Goal: Information Seeking & Learning: Compare options

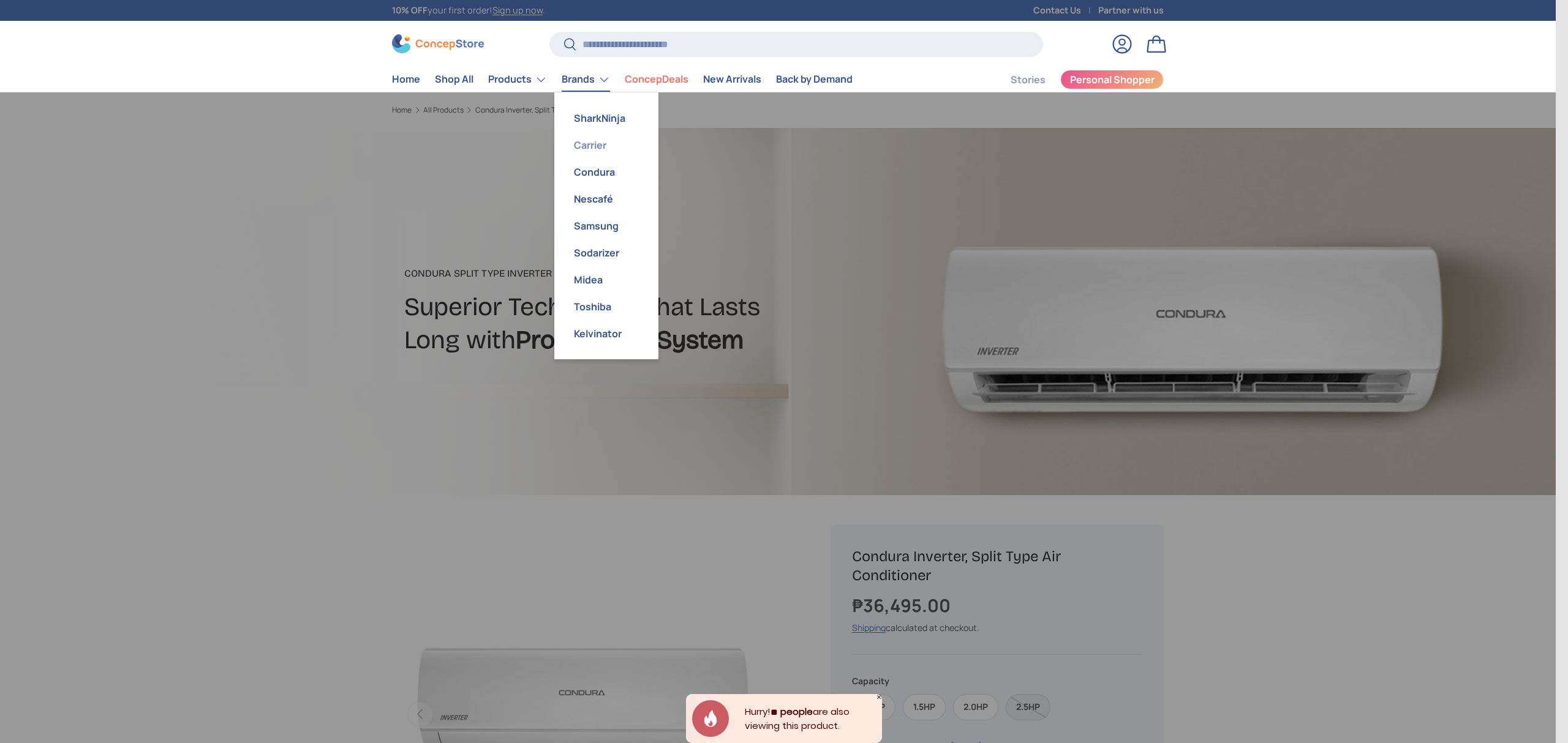
click at [598, 150] on link "Carrier" at bounding box center [607, 144] width 90 height 27
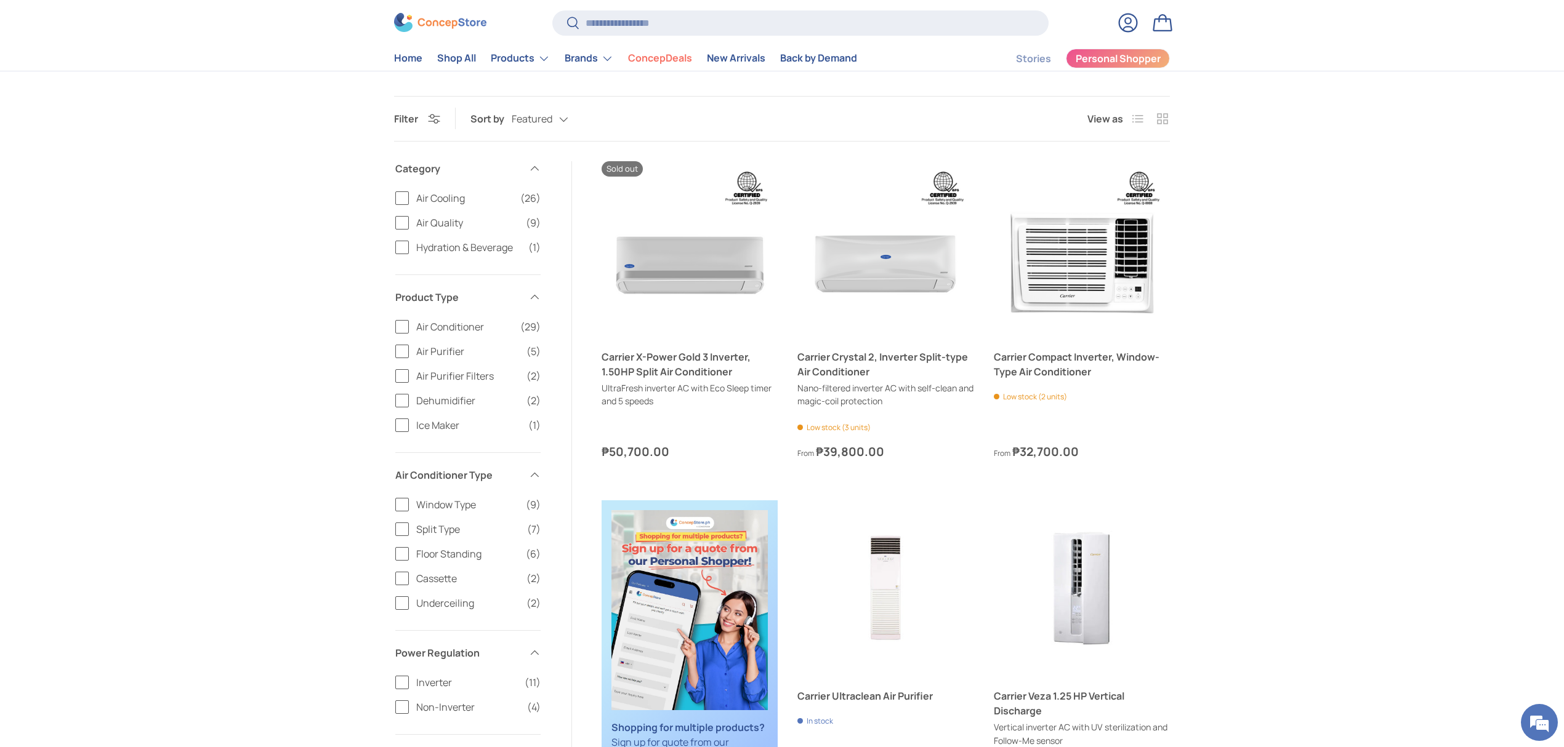
click at [481, 505] on span "Window Type" at bounding box center [467, 504] width 102 height 15
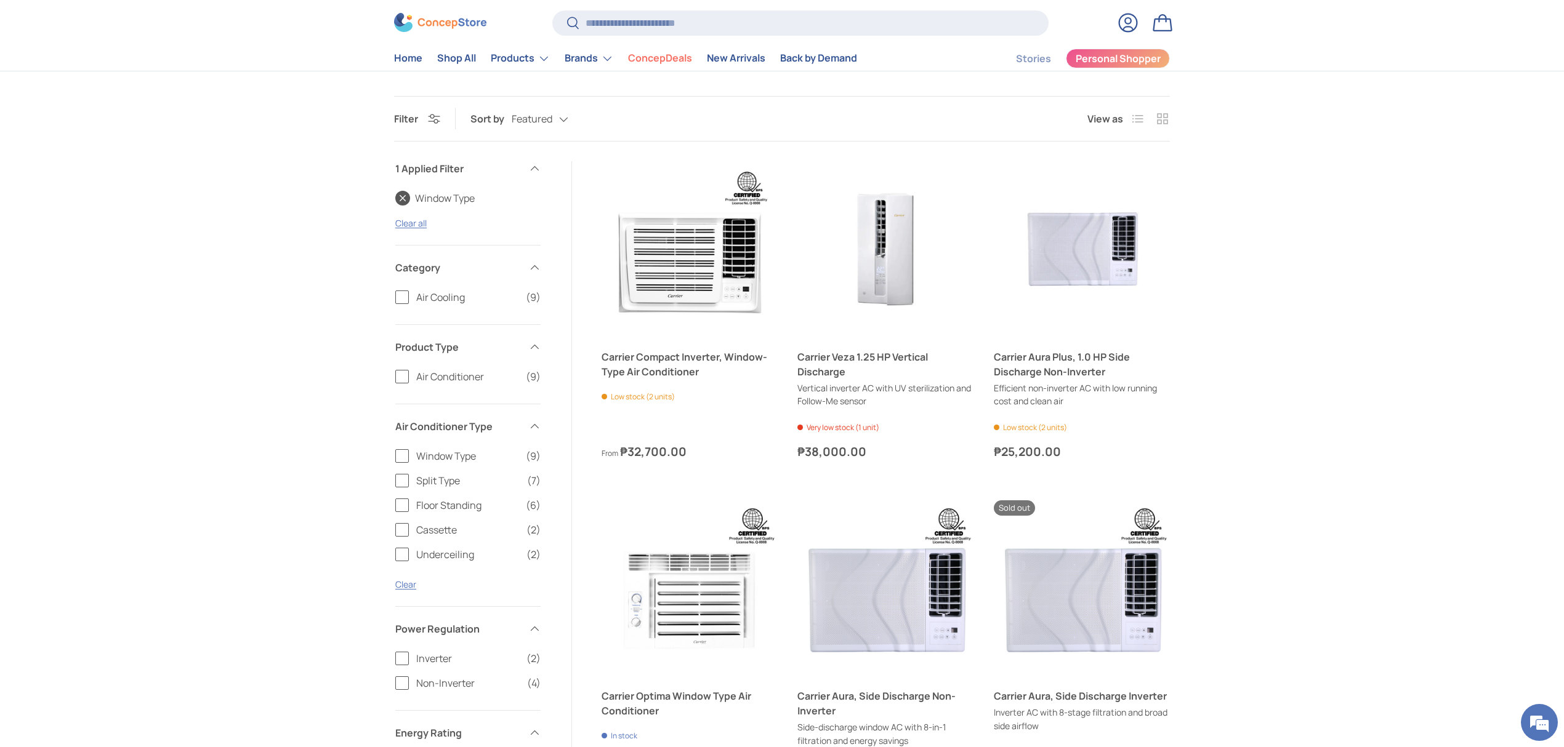
click at [438, 660] on span "Inverter" at bounding box center [467, 658] width 103 height 15
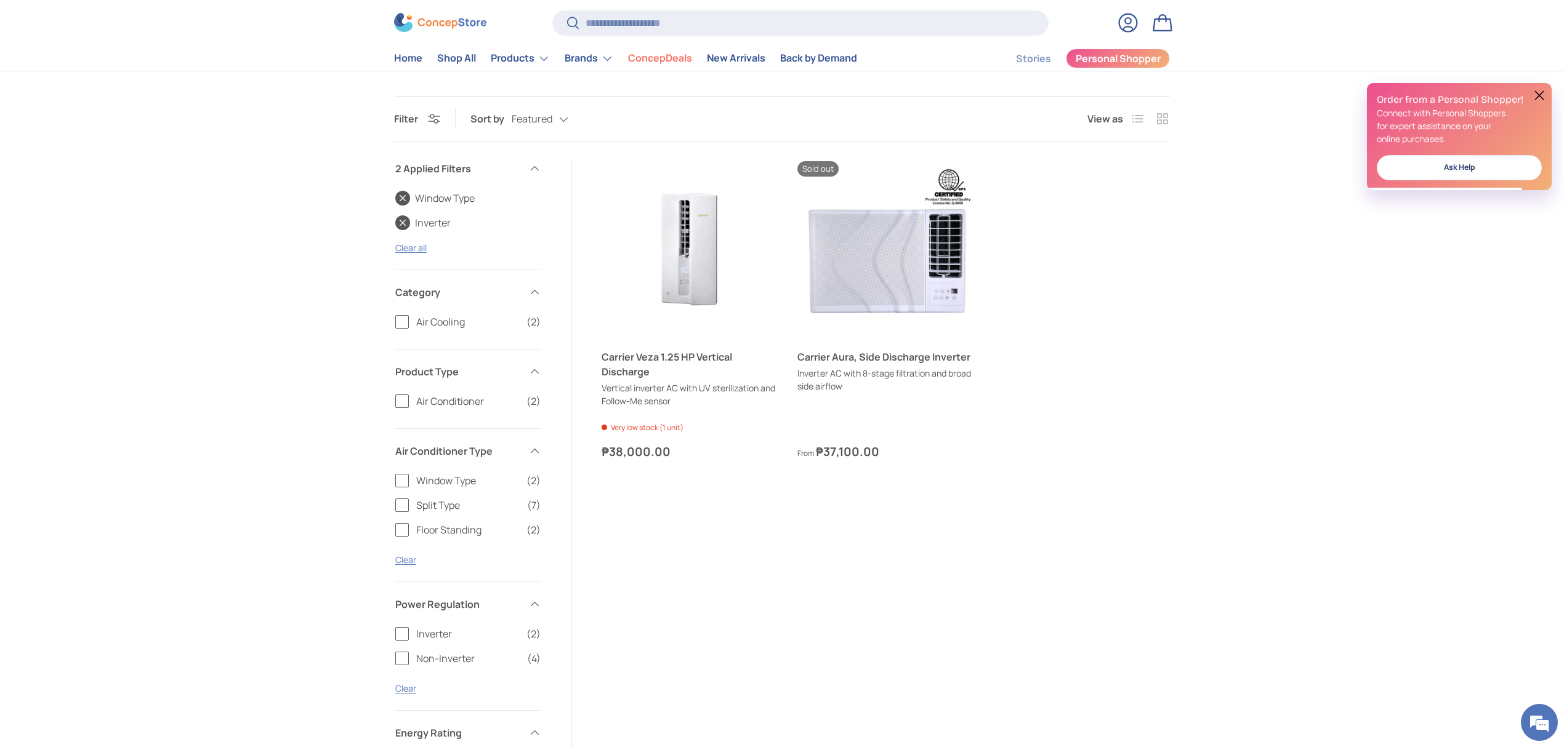
click at [437, 634] on span "Inverter" at bounding box center [467, 634] width 103 height 15
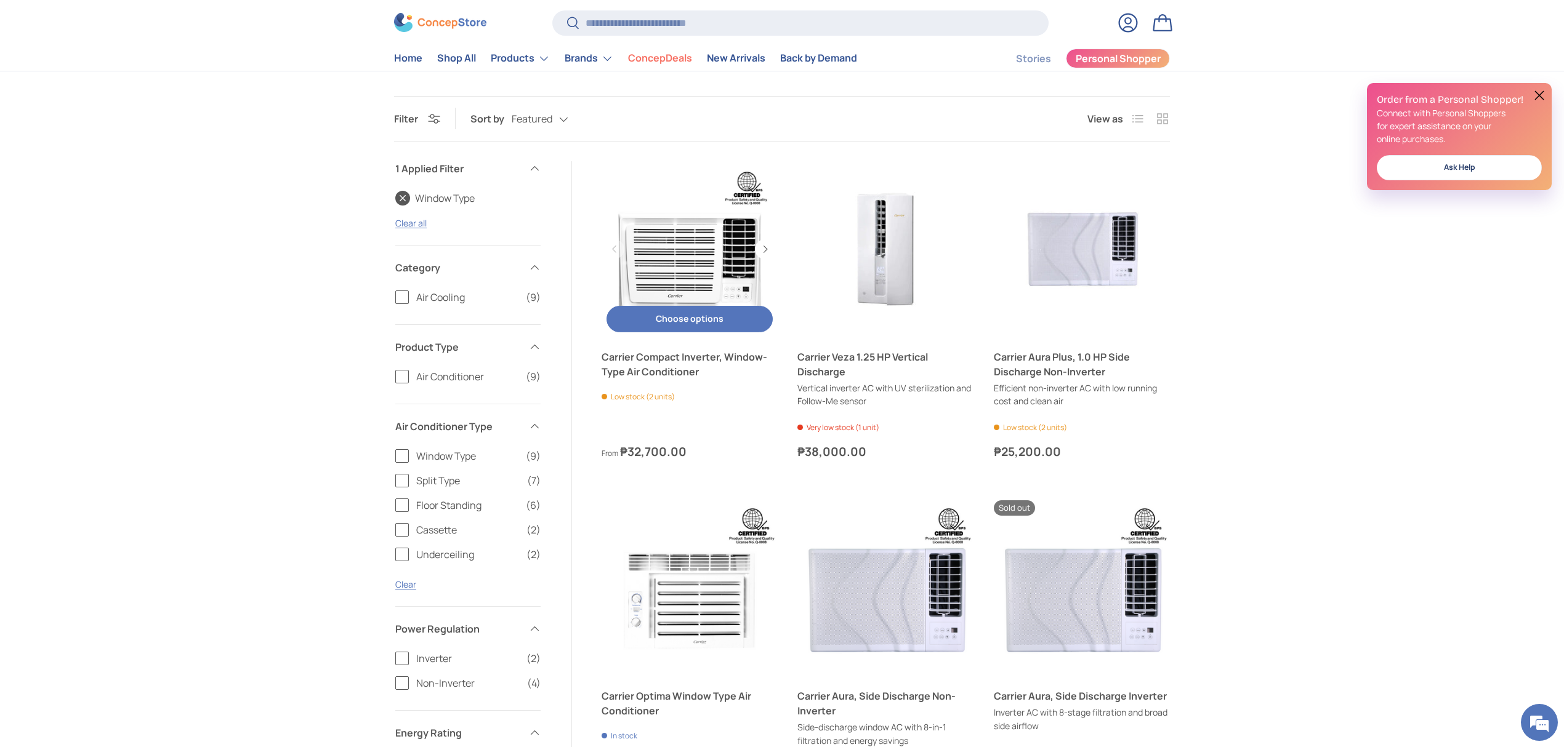
click at [722, 328] on button "Choose options Choose options" at bounding box center [689, 319] width 166 height 26
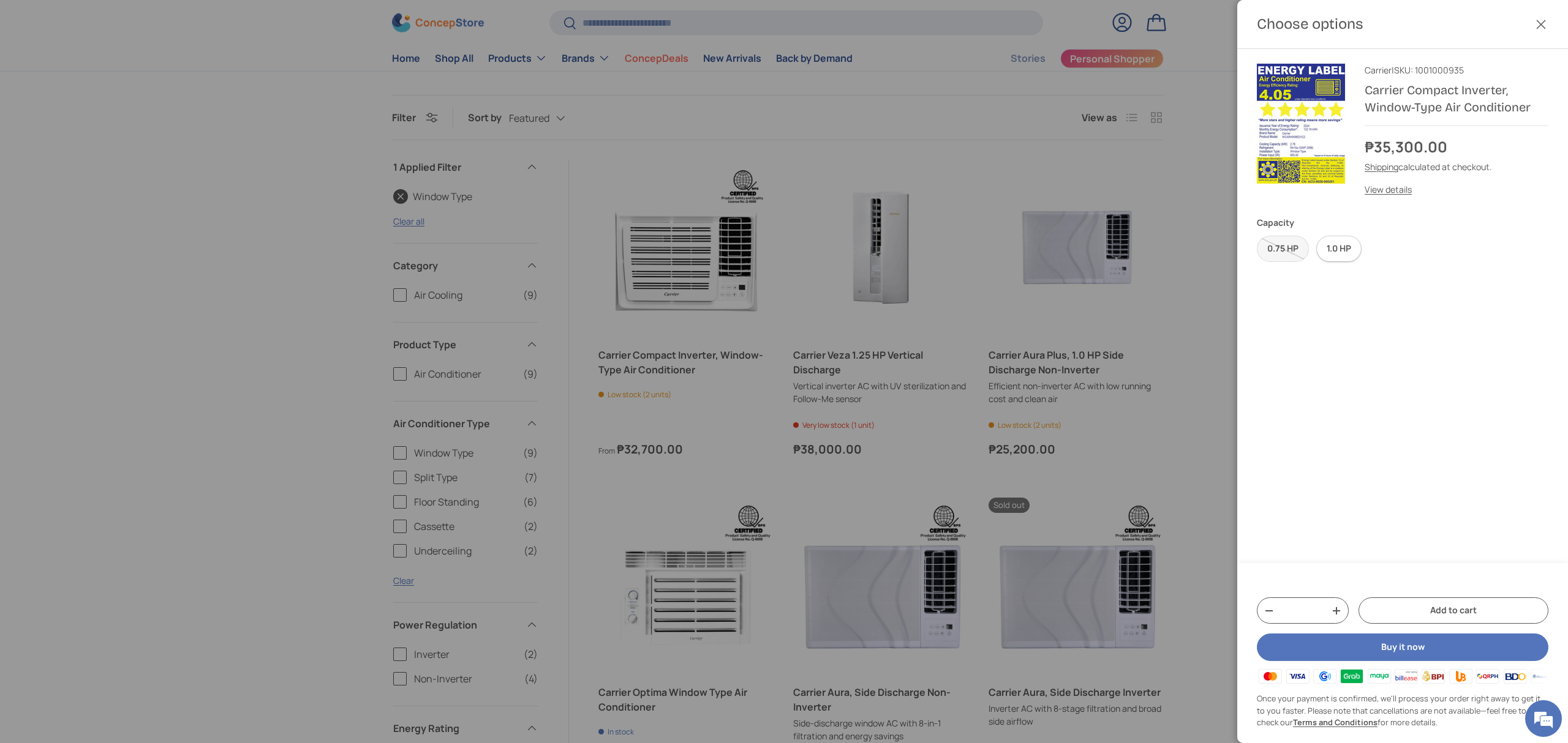
click at [1346, 246] on label "1.0 HP" at bounding box center [1339, 249] width 46 height 26
click at [1346, 249] on label "1.0 HP" at bounding box center [1339, 249] width 46 height 26
click at [1295, 251] on label "0.75 HP" at bounding box center [1282, 249] width 52 height 26
click at [1359, 243] on label "1.0 HP" at bounding box center [1339, 249] width 46 height 26
click at [1295, 253] on label "0.75 HP" at bounding box center [1282, 249] width 52 height 26
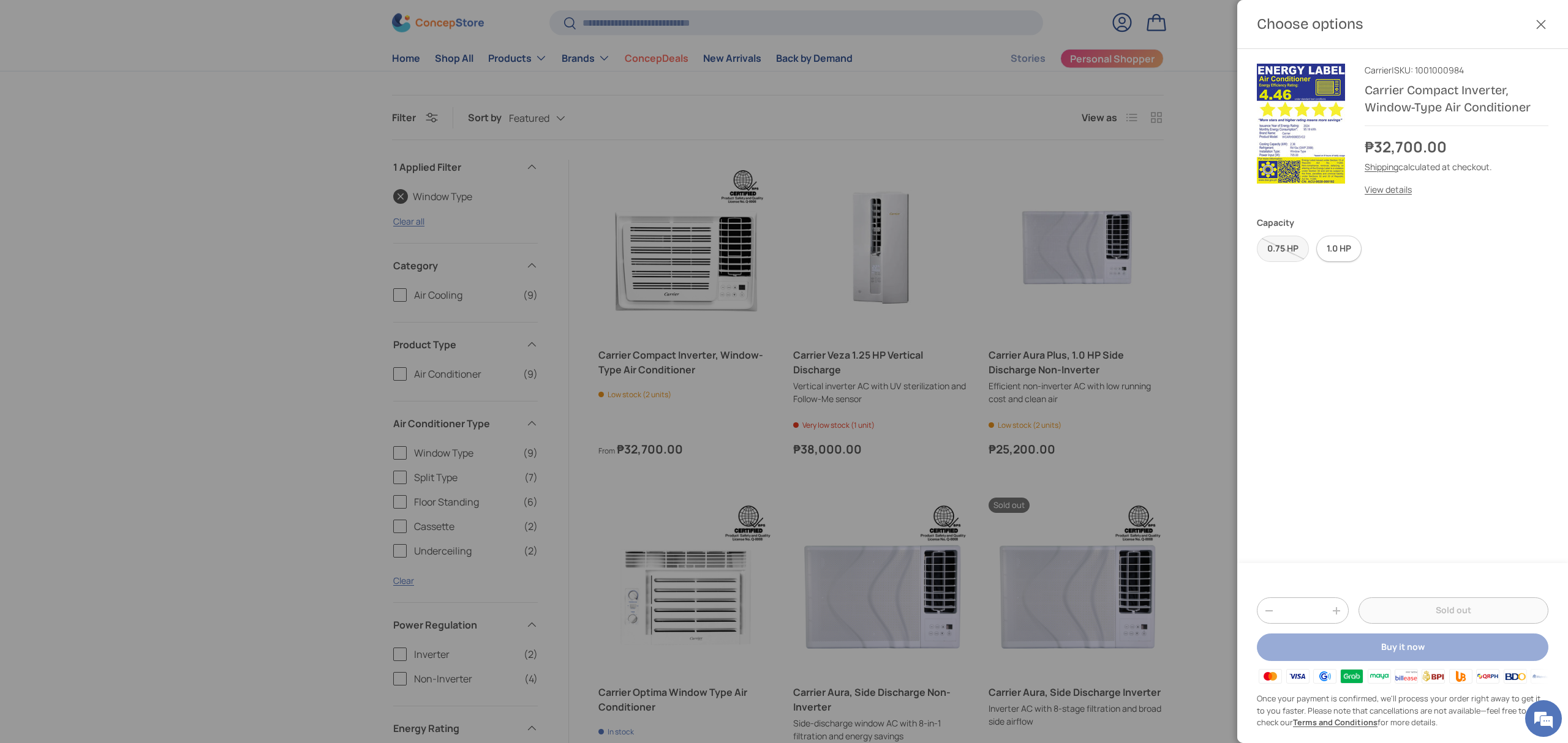
click at [1343, 250] on label "1.0 HP" at bounding box center [1339, 249] width 46 height 26
click at [1391, 190] on link "View details" at bounding box center [1388, 190] width 47 height 12
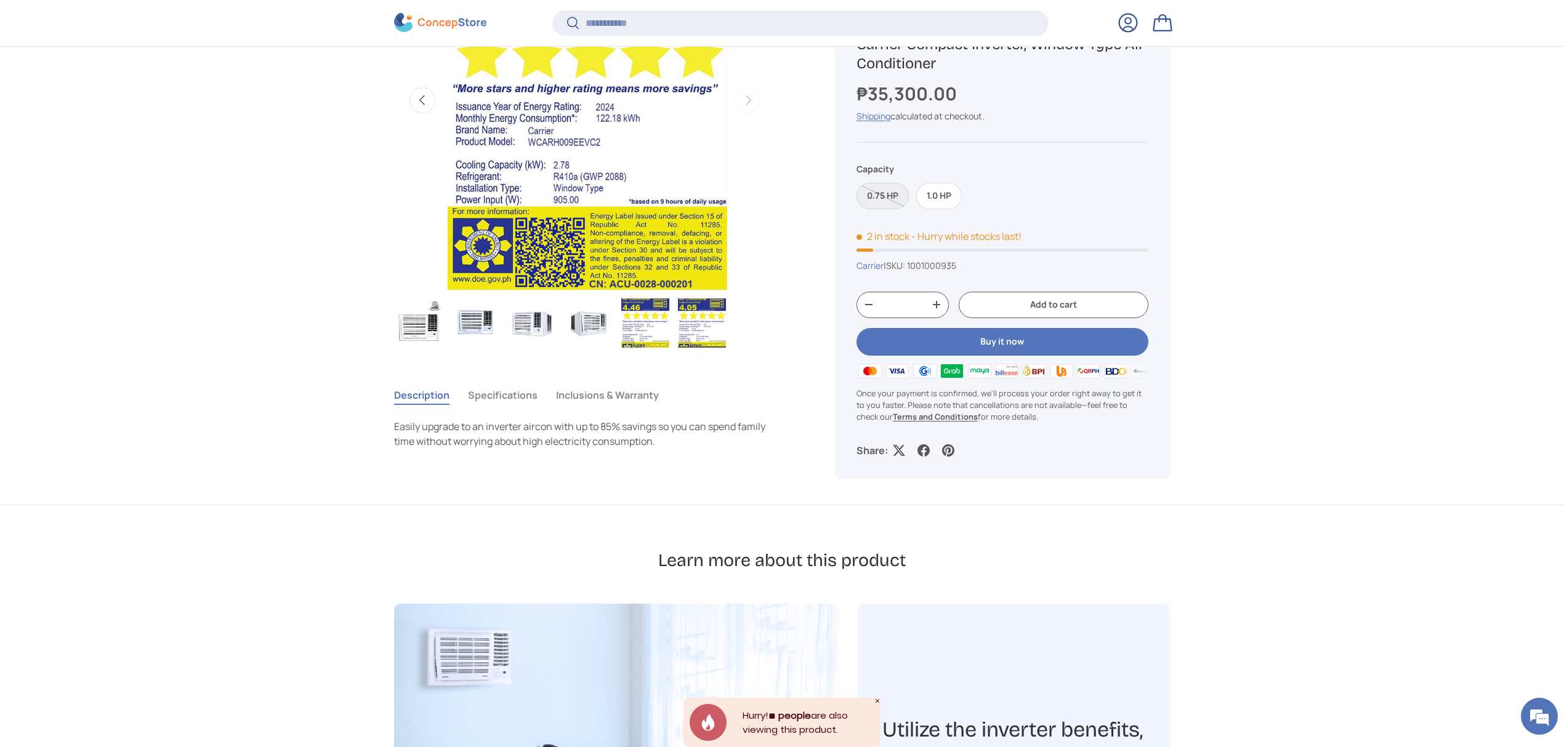
scroll to position [736, 0]
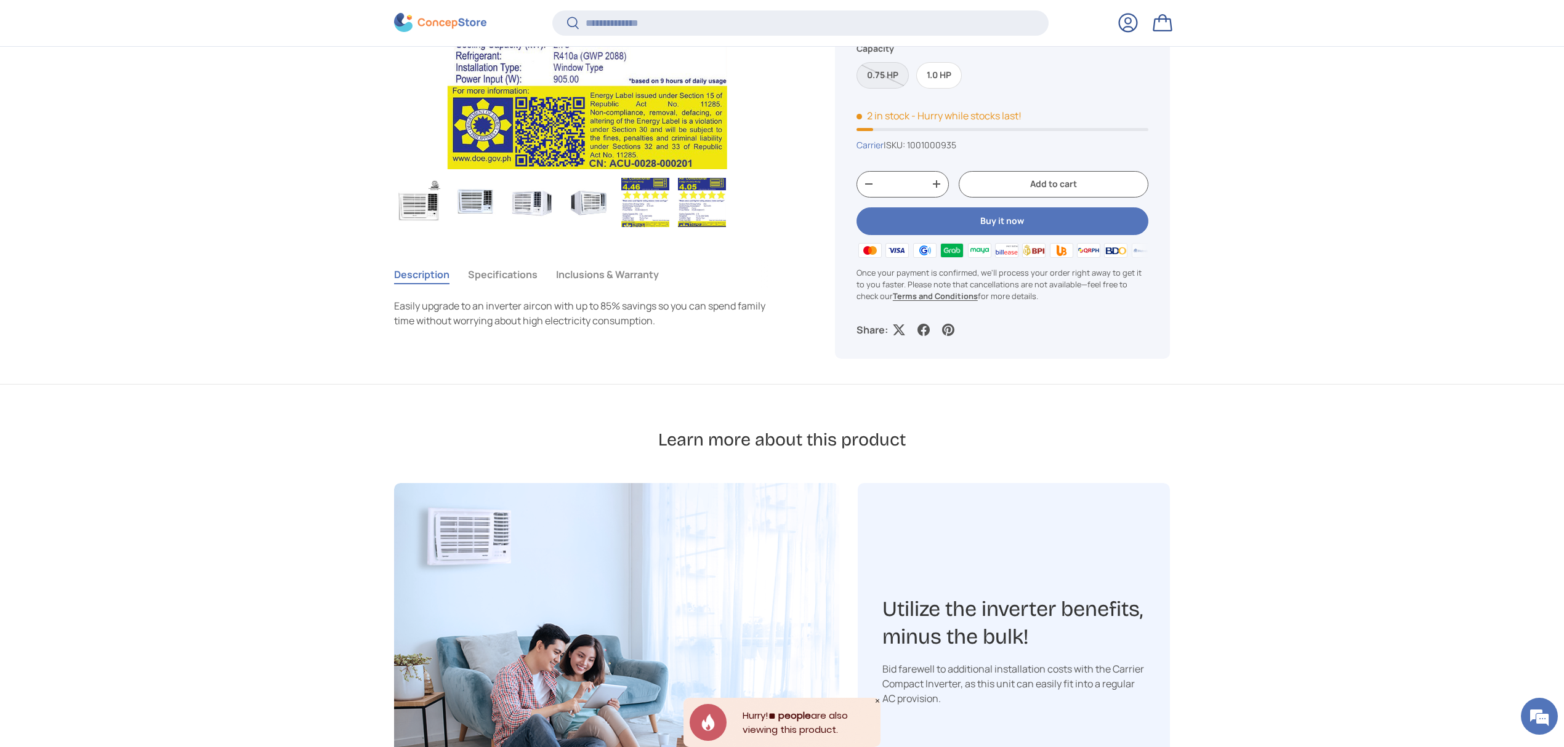
click at [516, 286] on button "Specifications" at bounding box center [503, 274] width 70 height 28
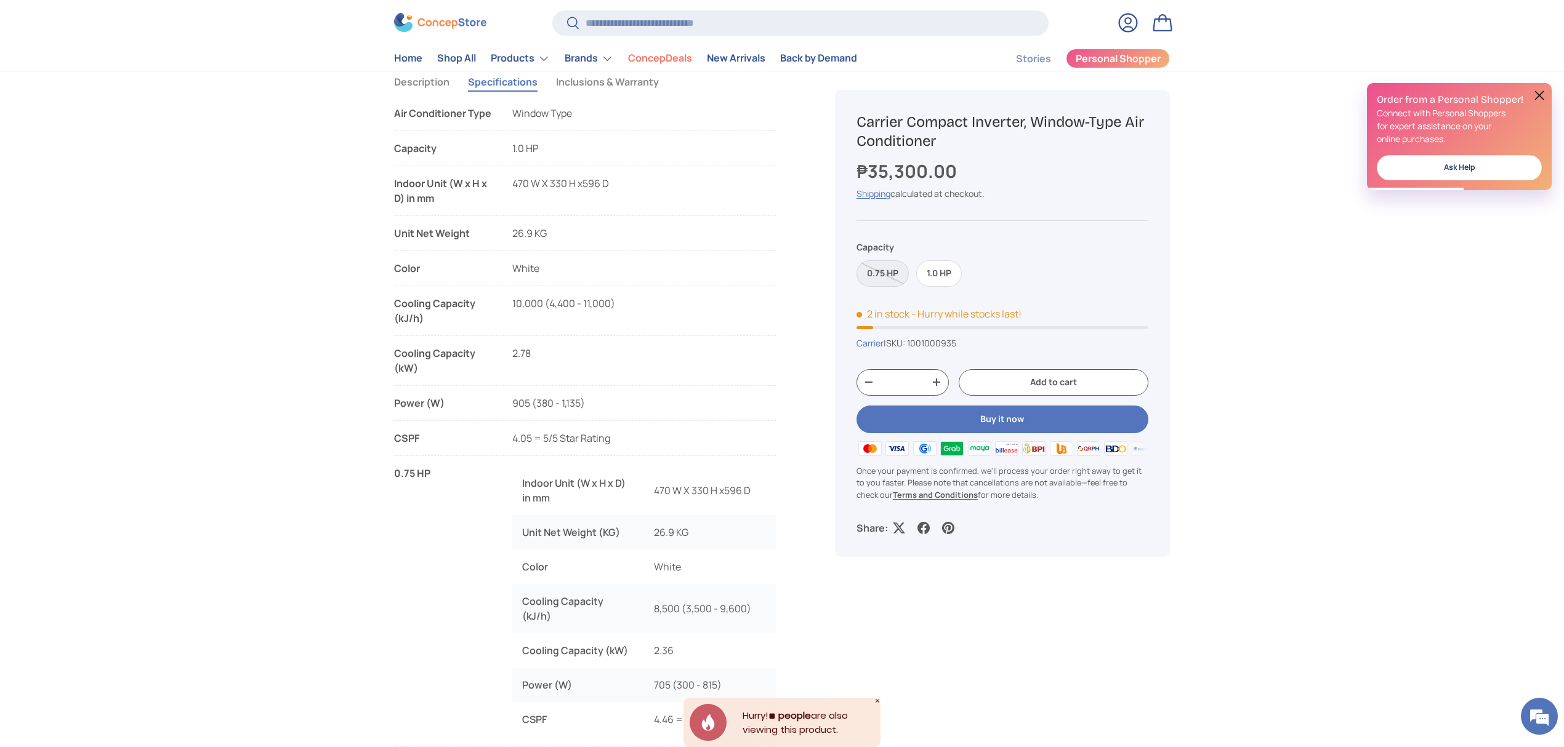
scroll to position [903, 0]
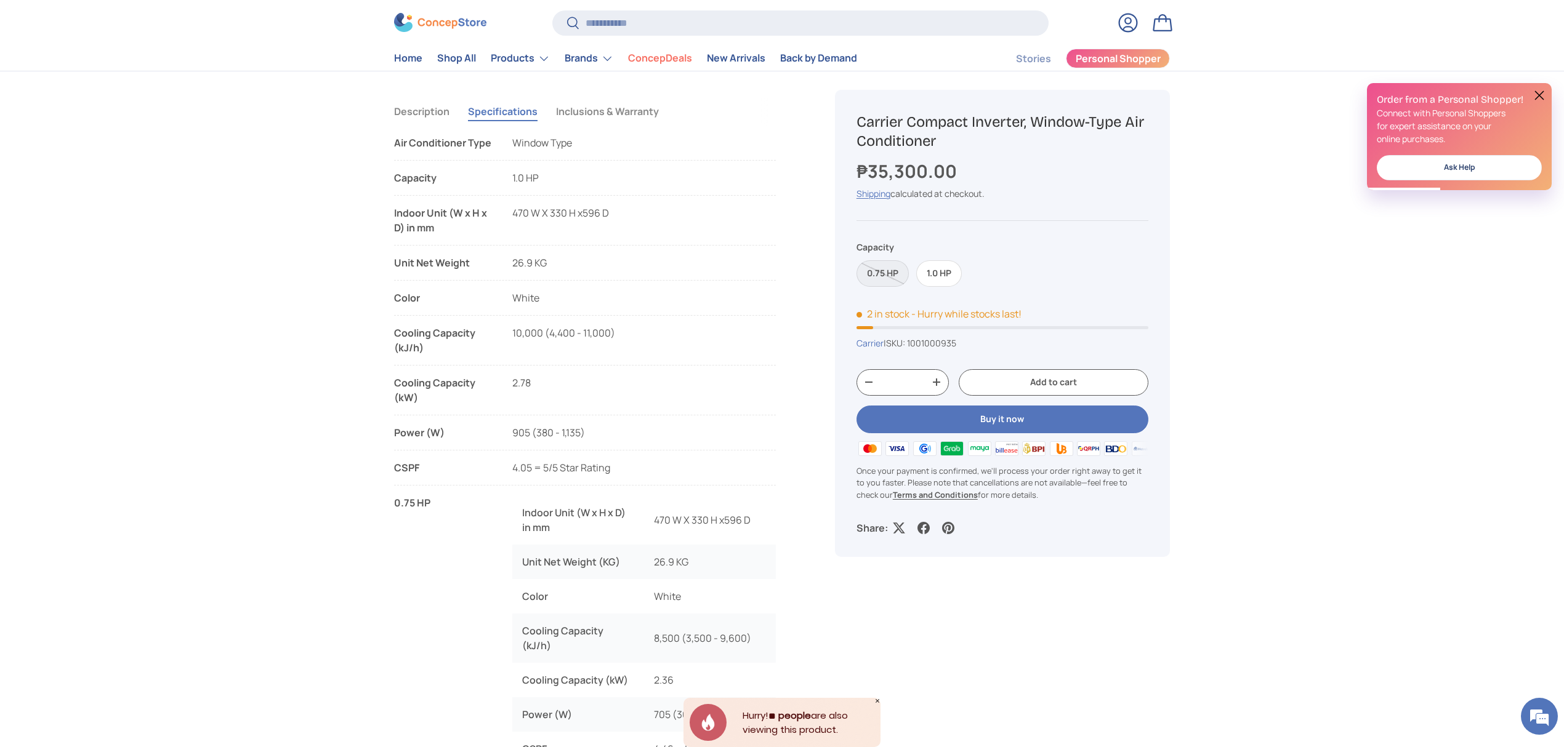
click at [425, 111] on button "Description" at bounding box center [421, 111] width 55 height 28
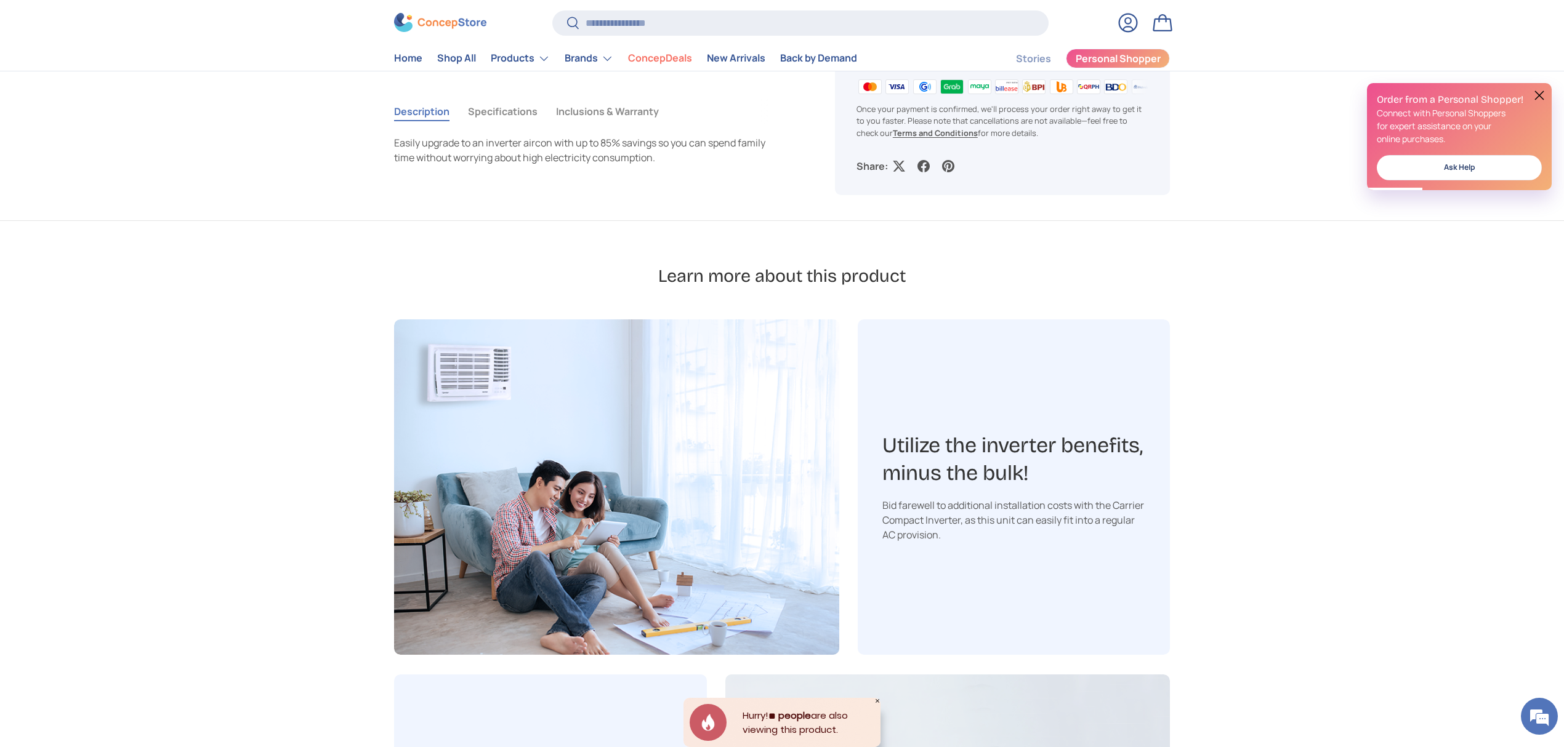
click at [506, 111] on button "Specifications" at bounding box center [503, 111] width 70 height 28
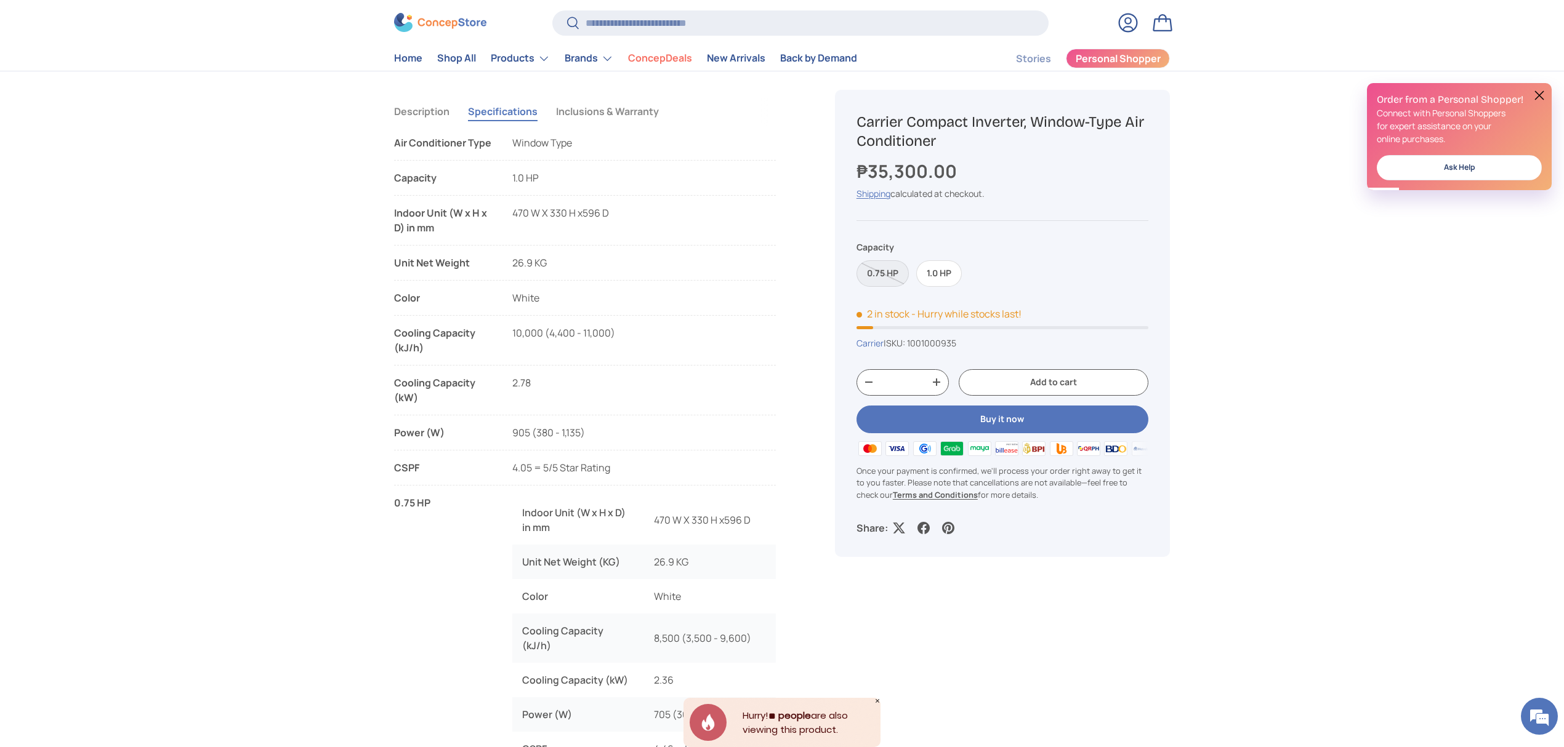
click at [437, 114] on button "Description" at bounding box center [421, 111] width 55 height 28
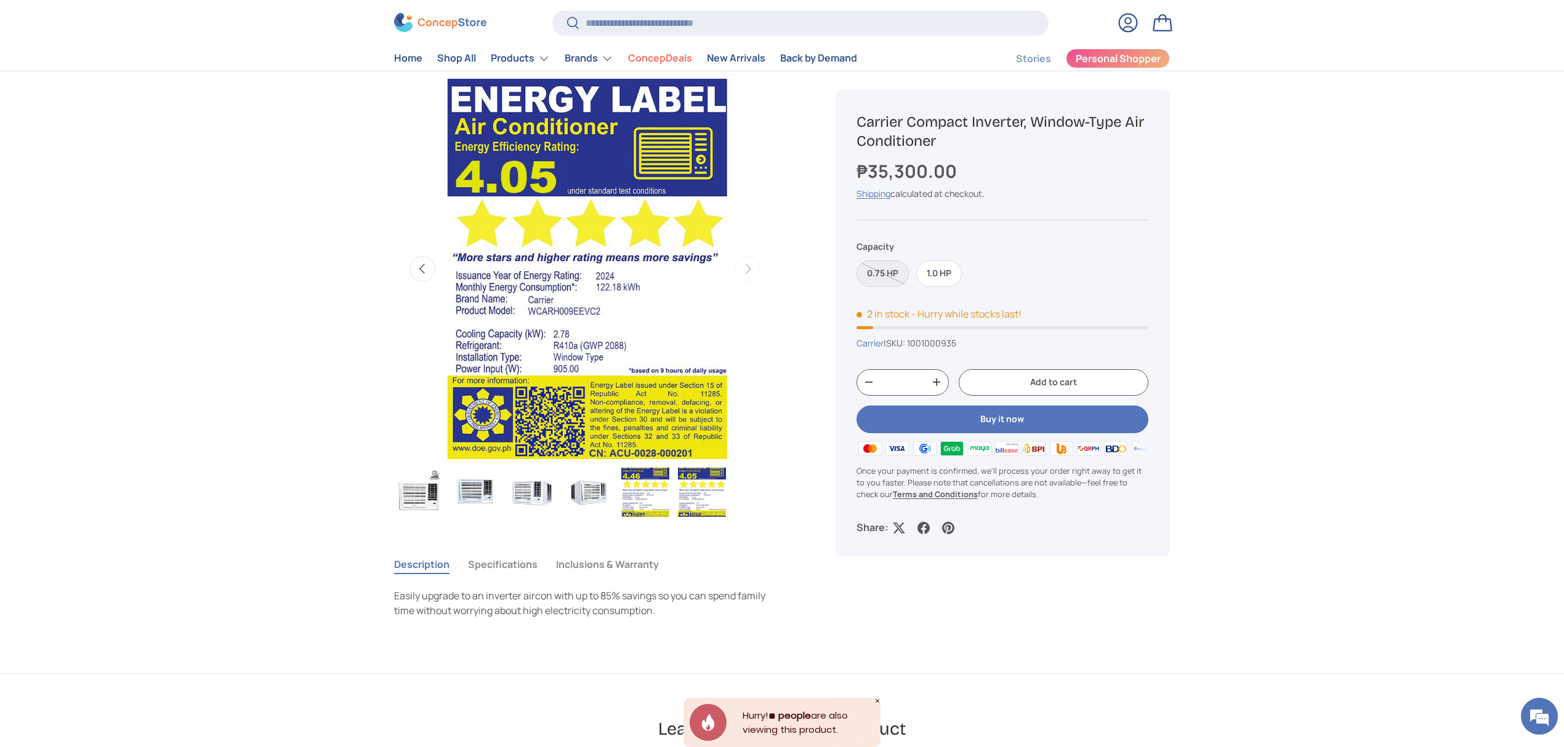
scroll to position [490, 0]
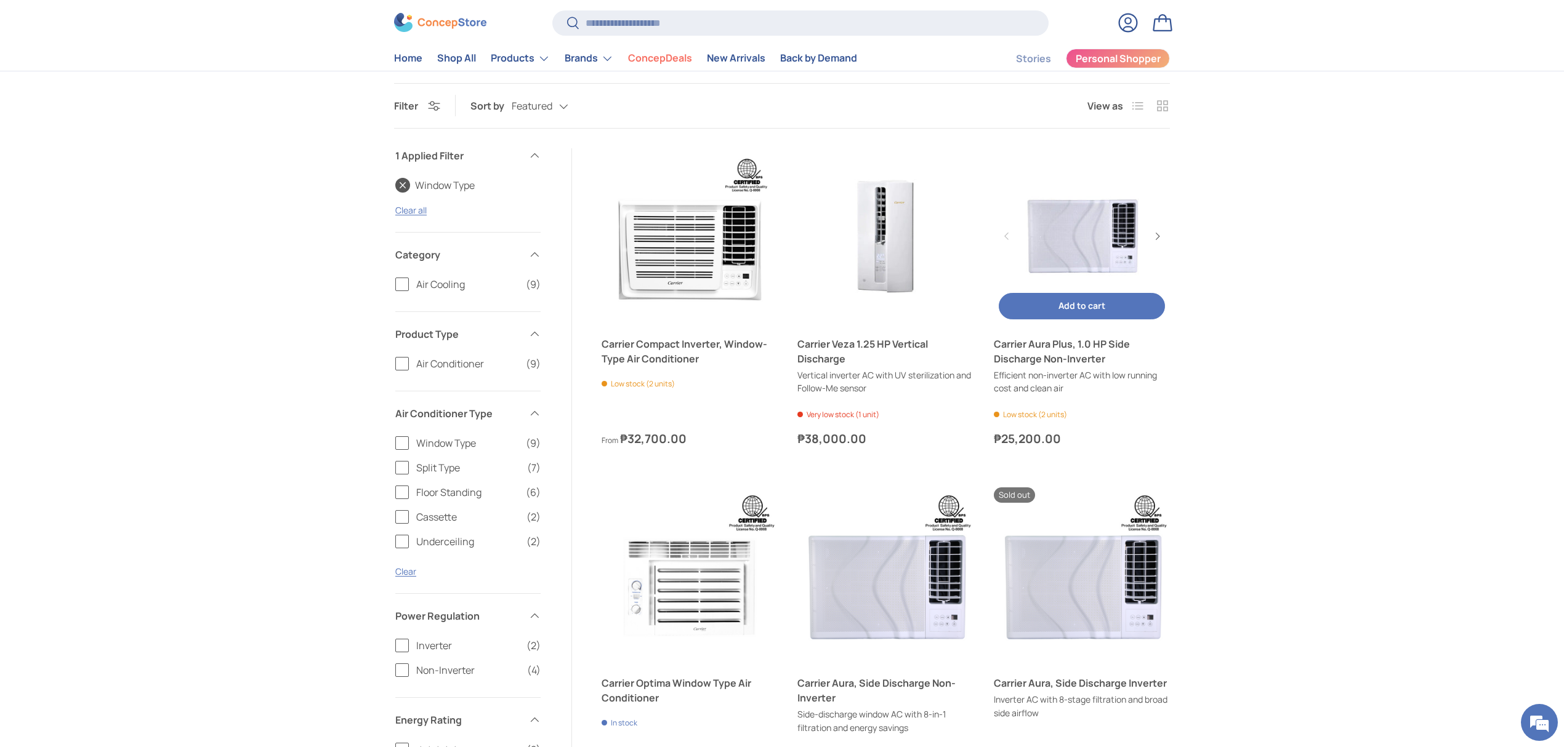
scroll to position [572, 0]
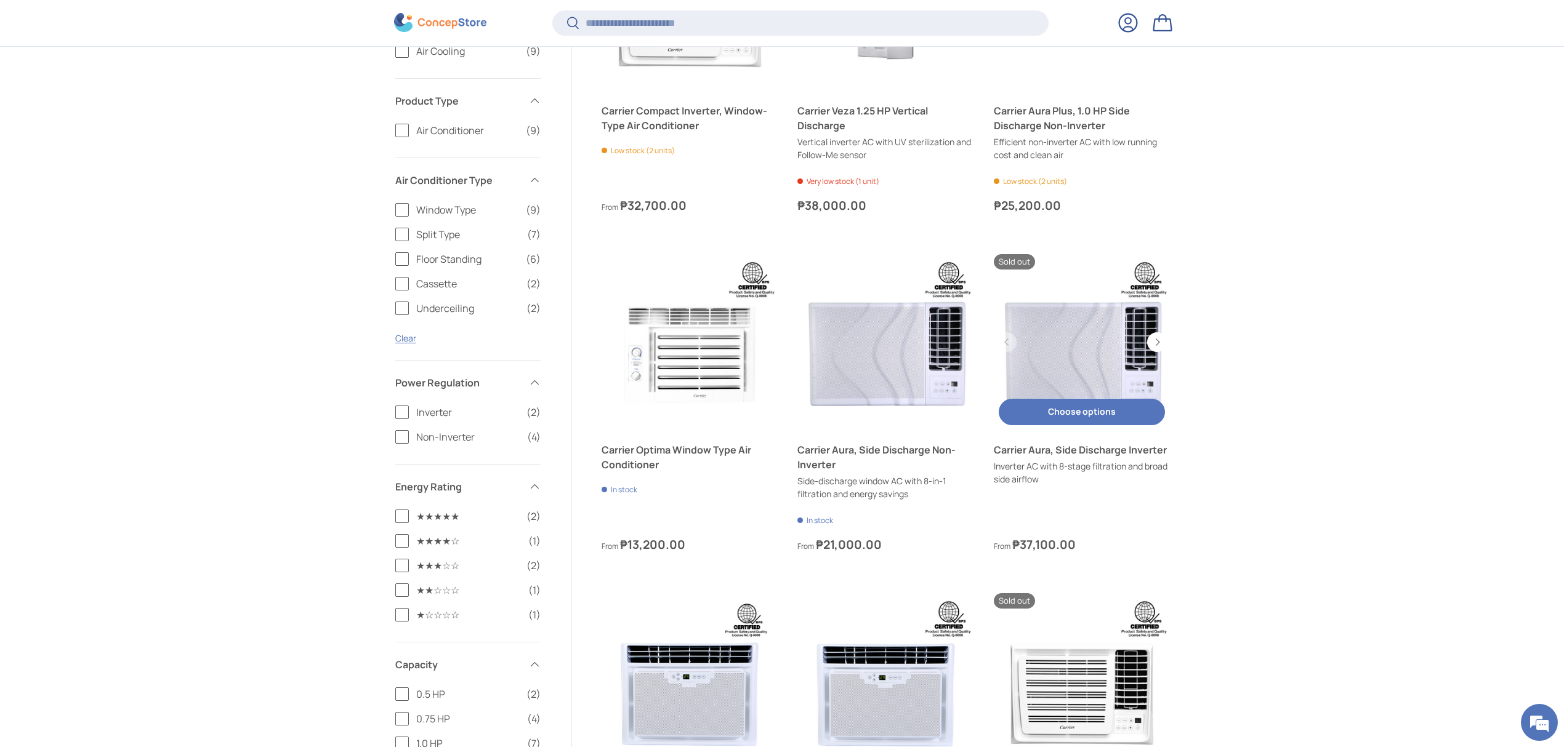
click at [1069, 360] on link "Carrier Aura, Side Discharge Inverter" at bounding box center [1082, 342] width 176 height 176
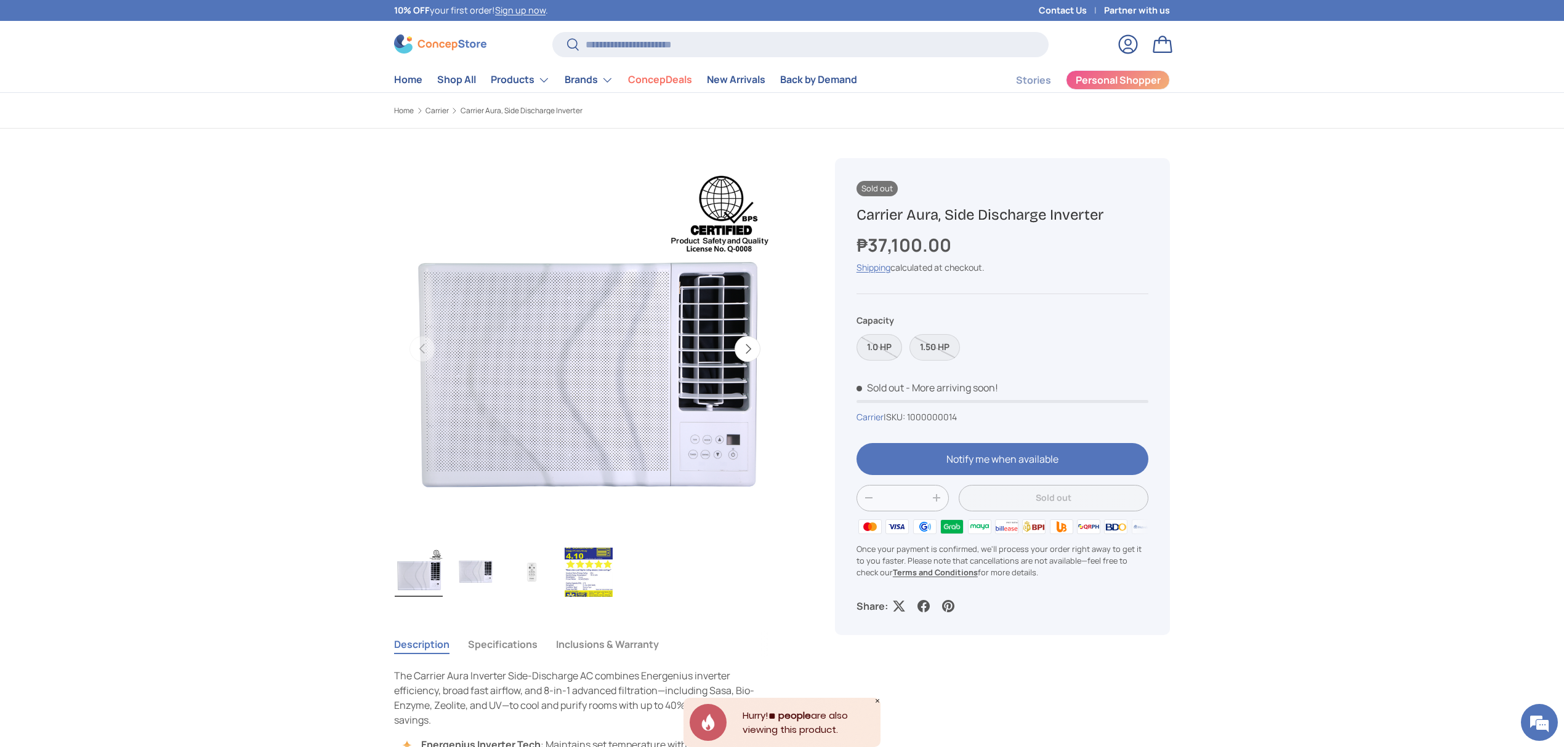
click at [887, 351] on label "1.0 HP" at bounding box center [879, 347] width 46 height 26
click at [934, 348] on label "1.50 HP" at bounding box center [934, 347] width 50 height 26
click at [887, 350] on label "1.0 HP" at bounding box center [879, 347] width 46 height 26
click at [589, 578] on img "Gallery Viewer" at bounding box center [589, 572] width 48 height 49
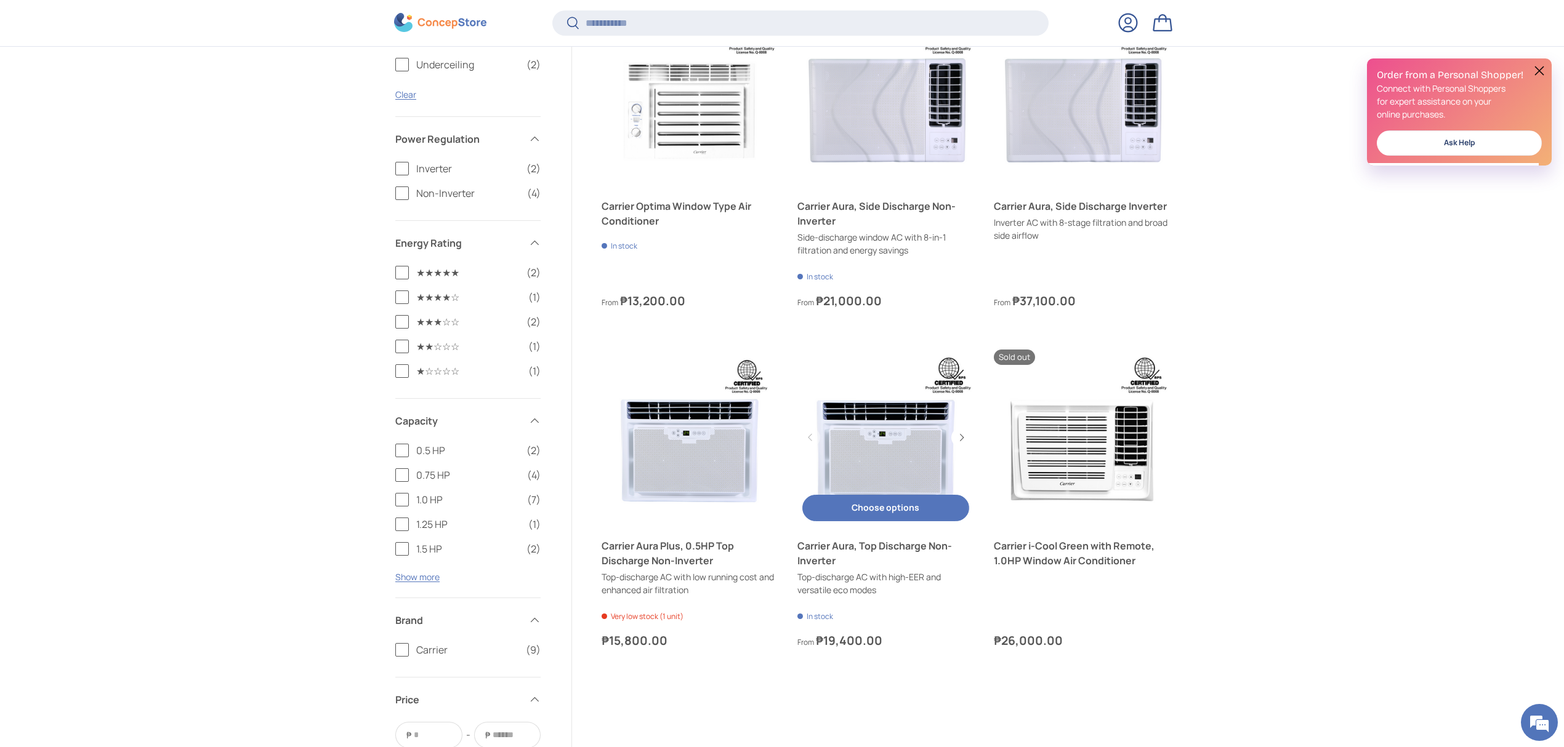
click at [895, 443] on link "Carrier Aura, Top Discharge Non-Inverter" at bounding box center [885, 438] width 176 height 176
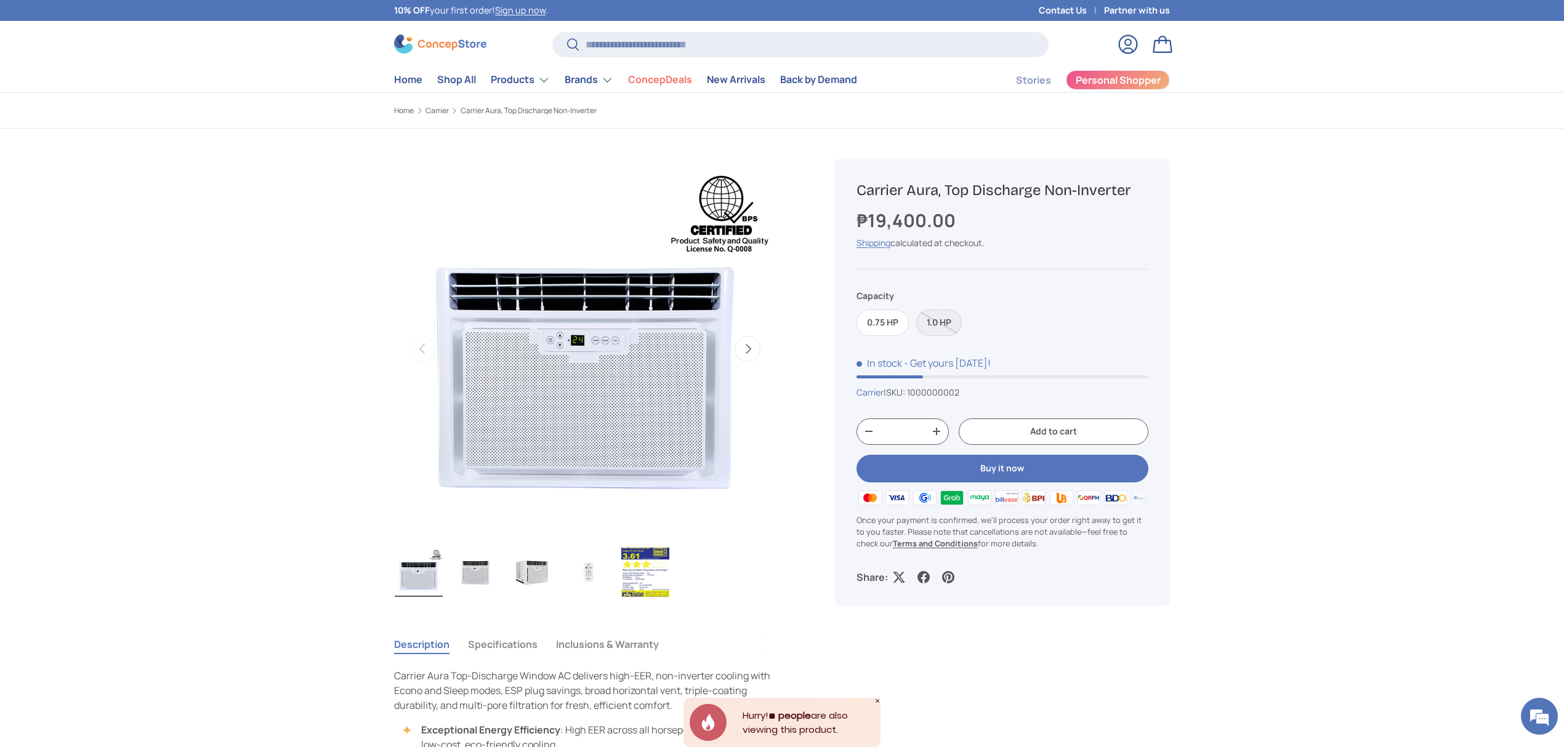
click at [941, 320] on label "1.0 HP" at bounding box center [939, 323] width 46 height 26
